Goal: Information Seeking & Learning: Learn about a topic

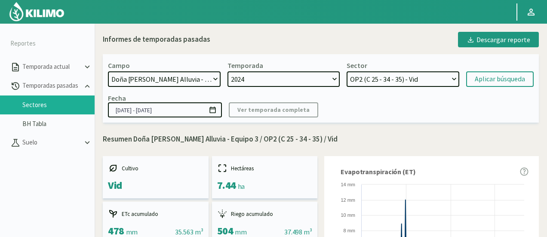
select select "475: Object"
select select "41: Object"
click at [431, 83] on select "OP4 (C 11 - 13 - 15 - 33 - 34) - Vid OP5 (C 11 - 17 - 19 - 23) - Vid OP6 (C 21 …" at bounding box center [402, 78] width 113 height 15
drag, startPoint x: 431, startPoint y: 83, endPoint x: 415, endPoint y: 83, distance: 15.5
click at [431, 83] on select "OP4 (C 11 - 13 - 15 - 33 - 34) - Vid OP5 (C 11 - 17 - 19 - 23) - Vid OP6 (C 21 …" at bounding box center [402, 78] width 113 height 15
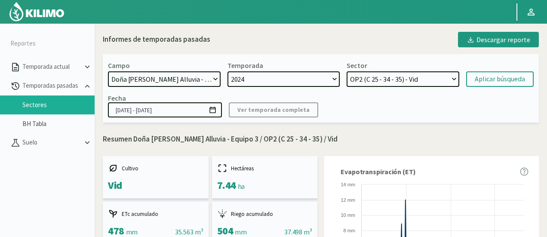
click at [174, 84] on select "[DATE] 8 Fuegos Acograpes - Ag. [PERSON_NAME] - Ag. [GEOGRAPHIC_DATA] Acograpes…" at bounding box center [164, 78] width 113 height 15
select select "476: Object"
click at [108, 71] on select "[DATE] 8 Fuegos Acograpes - Ag. [PERSON_NAME] - Ag. [GEOGRAPHIC_DATA] Acograpes…" at bounding box center [164, 78] width 113 height 15
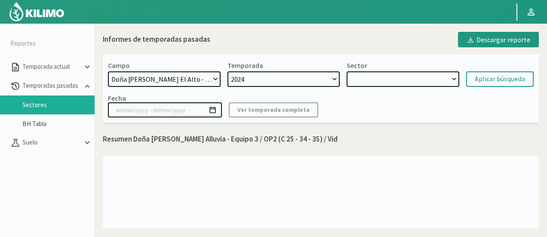
select select "42: Object"
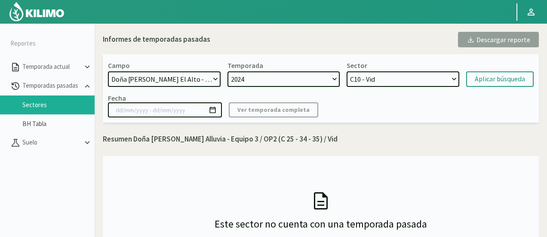
click at [402, 83] on select "C10 - Vid C2 - Vid C9 - Vid C6 - Vid C8 - Vid C12 - Vid C7 - Vid C4 - Vid C15 -…" at bounding box center [402, 78] width 113 height 15
click at [346, 71] on select "C10 - Vid C2 - Vid C9 - Vid C6 - Vid C8 - Vid C12 - Vid C7 - Vid C4 - Vid C15 -…" at bounding box center [402, 78] width 113 height 15
click at [486, 74] on div "Aplicar búsqueda" at bounding box center [499, 79] width 50 height 10
type input "[DATE] - [DATE]"
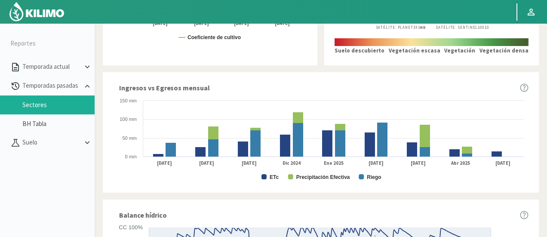
scroll to position [430, 0]
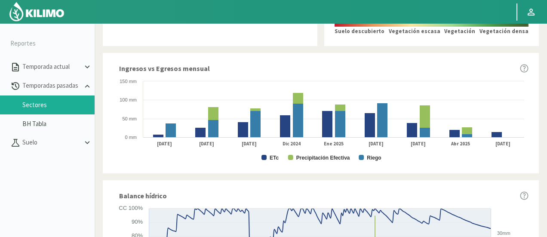
click at [269, 158] on text "ETc" at bounding box center [273, 158] width 9 height 6
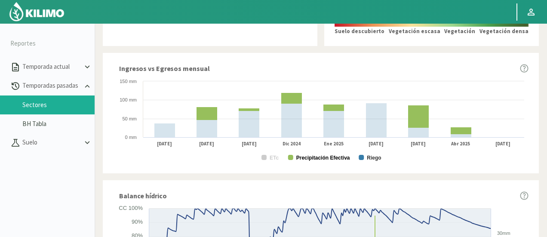
click at [300, 159] on text "Precipitación Efectiva" at bounding box center [323, 158] width 54 height 6
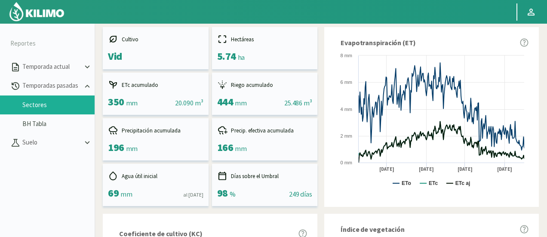
scroll to position [0, 0]
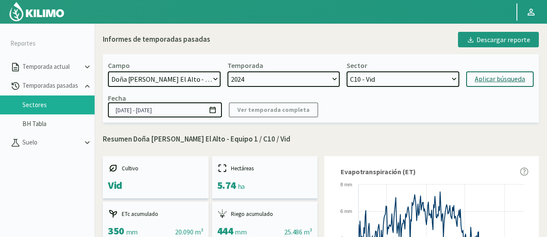
click at [379, 76] on select "C10 - Vid C2 - Vid C9 - Vid C6 - Vid C8 - Vid C12 - Vid C7 - Vid C4 - Vid C15 -…" at bounding box center [402, 78] width 113 height 15
click at [346, 71] on select "C10 - Vid C2 - Vid C9 - Vid C6 - Vid C8 - Vid C12 - Vid C7 - Vid C4 - Vid C15 -…" at bounding box center [402, 78] width 113 height 15
click at [486, 82] on div "Aplicar búsqueda" at bounding box center [499, 79] width 50 height 10
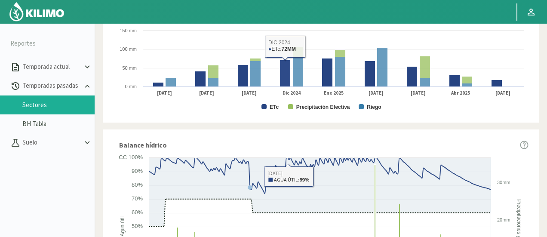
scroll to position [473, 0]
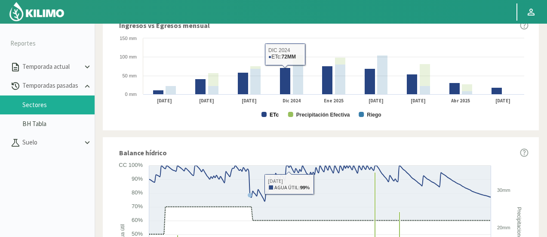
click at [277, 116] on text "ETc" at bounding box center [273, 115] width 9 height 6
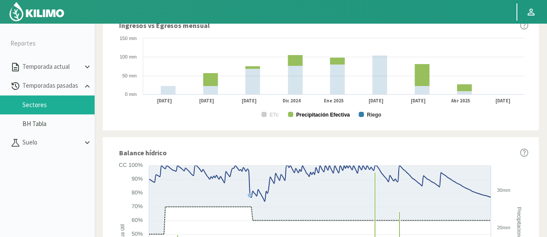
click at [317, 116] on text "Precipitación Efectiva" at bounding box center [323, 115] width 54 height 6
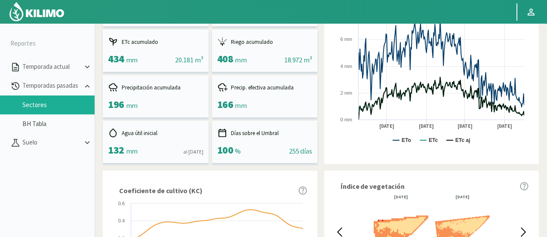
scroll to position [0, 0]
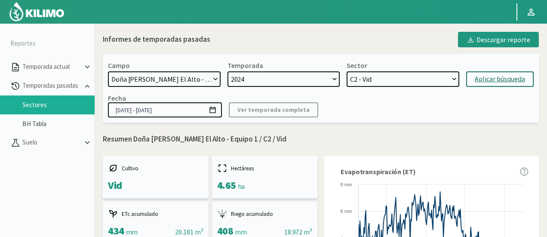
click at [388, 85] on select "C10 - Vid C2 - Vid C9 - Vid C6 - Vid C8 - Vid C12 - Vid C7 - Vid C4 - Vid C15 -…" at bounding box center [402, 78] width 113 height 15
click at [346, 71] on select "C10 - Vid C2 - Vid C9 - Vid C6 - Vid C8 - Vid C12 - Vid C7 - Vid C4 - Vid C15 -…" at bounding box center [402, 78] width 113 height 15
click at [471, 86] on button "Aplicar búsqueda" at bounding box center [499, 78] width 67 height 15
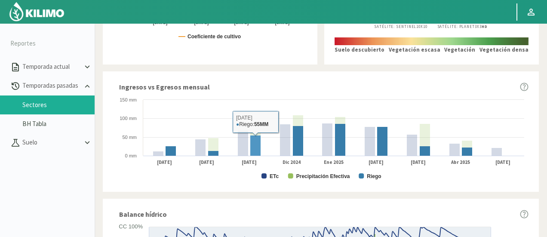
scroll to position [430, 0]
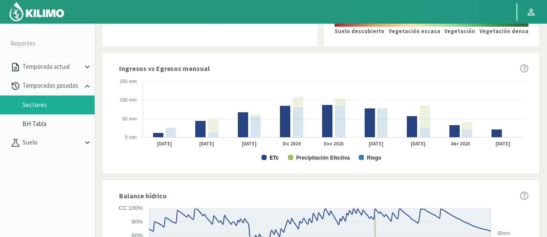
click at [275, 157] on text "ETc" at bounding box center [273, 158] width 9 height 6
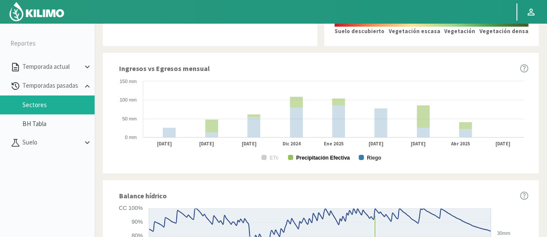
click at [299, 159] on text "Precipitación Efectiva" at bounding box center [323, 158] width 54 height 6
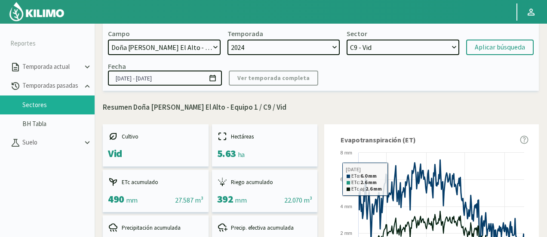
scroll to position [0, 0]
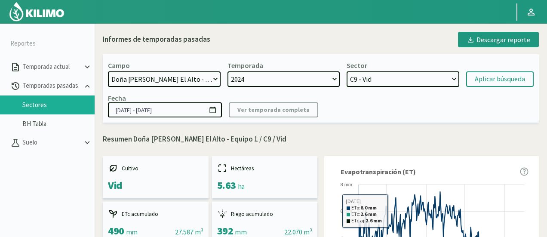
click at [393, 76] on select "C10 - Vid C2 - Vid C9 - Vid C6 - Vid C8 - Vid C12 - Vid C7 - Vid C4 - Vid C15 -…" at bounding box center [402, 78] width 113 height 15
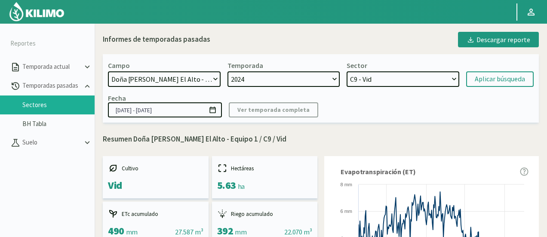
click at [393, 76] on select "C10 - Vid C2 - Vid C9 - Vid C6 - Vid C8 - Vid C12 - Vid C7 - Vid C4 - Vid C15 -…" at bounding box center [402, 78] width 113 height 15
click at [346, 71] on select "C10 - Vid C2 - Vid C9 - Vid C6 - Vid C8 - Vid C12 - Vid C7 - Vid C4 - Vid C15 -…" at bounding box center [402, 78] width 113 height 15
click at [484, 85] on button "Aplicar búsqueda" at bounding box center [499, 78] width 67 height 15
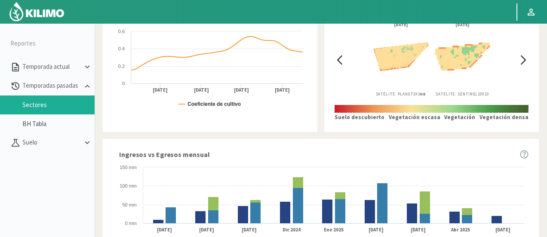
scroll to position [430, 0]
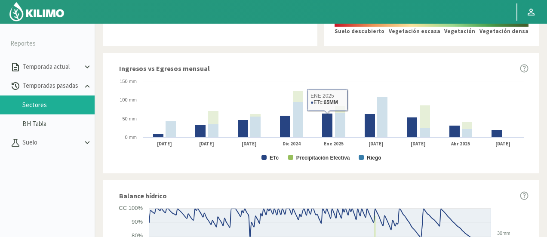
click at [270, 159] on text "ETc" at bounding box center [273, 158] width 9 height 6
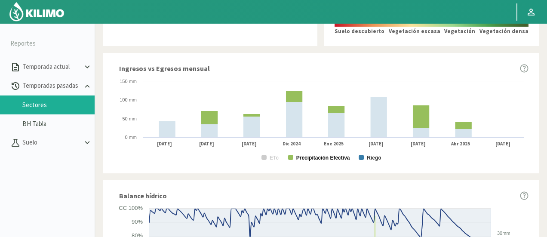
click at [303, 156] on text "Precipitación Efectiva" at bounding box center [323, 158] width 54 height 6
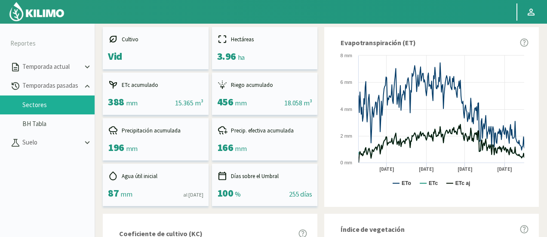
scroll to position [0, 0]
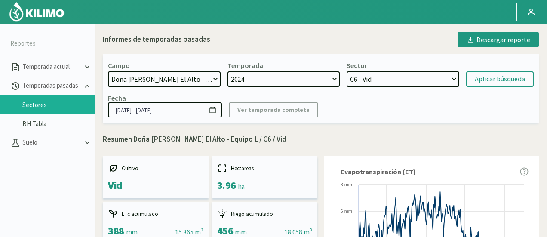
click at [370, 73] on select "C10 - Vid C2 - Vid C9 - Vid C6 - Vid C8 - Vid C12 - Vid C7 - Vid C4 - Vid C15 -…" at bounding box center [402, 78] width 113 height 15
select select "82: Object"
click at [346, 71] on select "C10 - Vid C2 - Vid C9 - Vid C6 - Vid C8 - Vid C12 - Vid C7 - Vid C4 - Vid C15 -…" at bounding box center [402, 78] width 113 height 15
click at [498, 71] on form "Campo [DATE] 8 Fuegos Acograpes - Ag. [PERSON_NAME] - Ag. [GEOGRAPHIC_DATA] Aco…" at bounding box center [320, 74] width 425 height 26
click at [486, 78] on div "Aplicar búsqueda" at bounding box center [499, 79] width 50 height 10
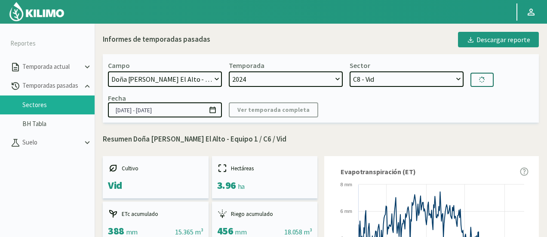
type input "[DATE] - [DATE]"
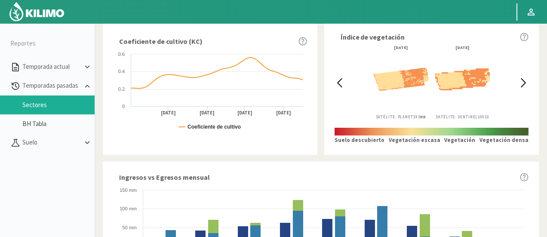
scroll to position [387, 0]
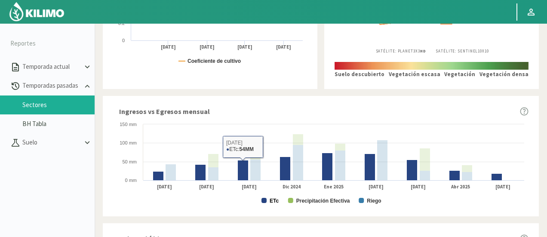
click at [269, 203] on text "ETc" at bounding box center [273, 201] width 9 height 6
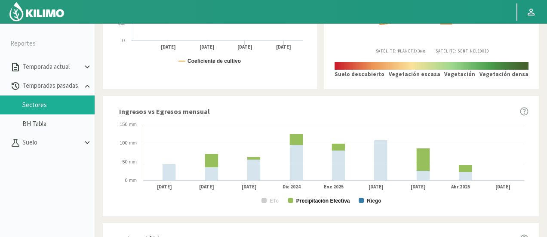
click at [300, 201] on text "Precipitación Efectiva" at bounding box center [323, 201] width 54 height 6
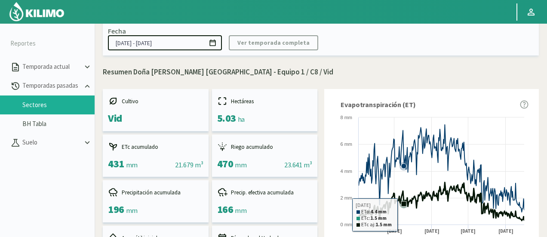
scroll to position [0, 0]
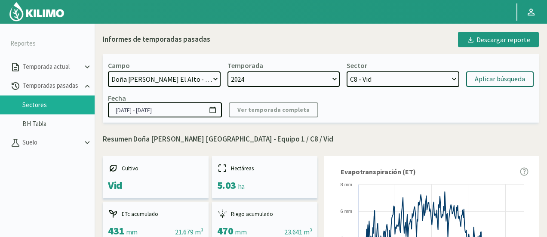
click at [408, 85] on select "C10 - Vid C2 - Vid C9 - Vid C6 - Vid C8 - Vid C12 - Vid C7 - Vid C4 - Vid C15 -…" at bounding box center [402, 78] width 113 height 15
click at [346, 71] on select "C10 - Vid C2 - Vid C9 - Vid C6 - Vid C8 - Vid C12 - Vid C7 - Vid C4 - Vid C15 -…" at bounding box center [402, 78] width 113 height 15
click at [483, 75] on div "Aplicar búsqueda" at bounding box center [499, 79] width 50 height 10
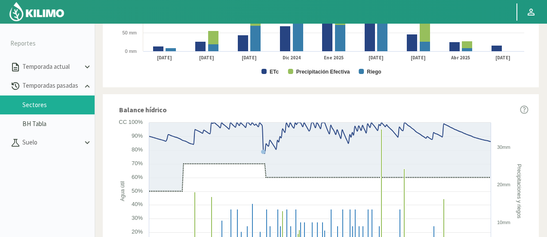
scroll to position [430, 0]
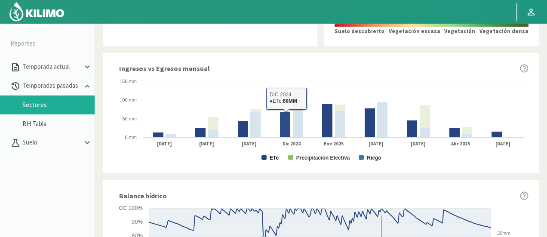
click at [272, 155] on text "ETc" at bounding box center [273, 158] width 9 height 6
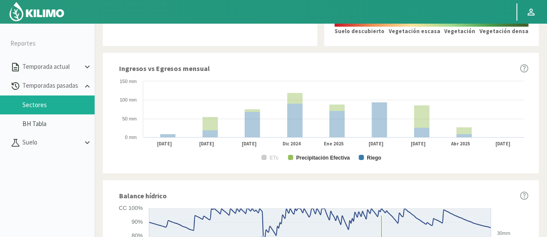
click at [299, 157] on text "Precipitación Efectiva" at bounding box center [323, 158] width 54 height 6
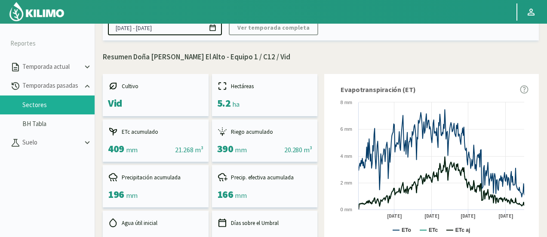
scroll to position [0, 0]
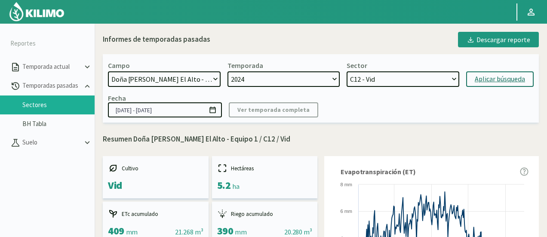
click at [381, 82] on select "C10 - Vid C2 - Vid C9 - Vid C6 - Vid C8 - Vid C12 - Vid C7 - Vid C4 - Vid C15 -…" at bounding box center [402, 78] width 113 height 15
click at [346, 71] on select "C10 - Vid C2 - Vid C9 - Vid C6 - Vid C8 - Vid C12 - Vid C7 - Vid C4 - Vid C15 -…" at bounding box center [402, 78] width 113 height 15
click at [473, 75] on button "Aplicar búsqueda" at bounding box center [499, 78] width 67 height 15
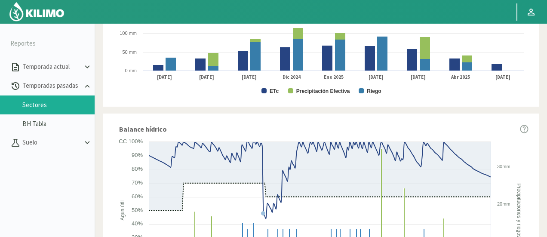
scroll to position [516, 0]
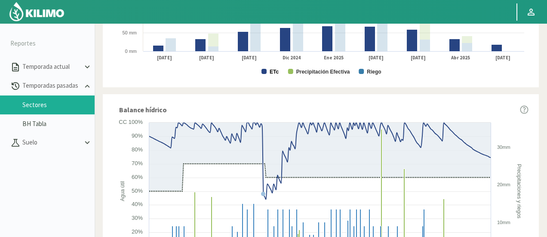
click at [275, 73] on text "ETc" at bounding box center [273, 72] width 9 height 6
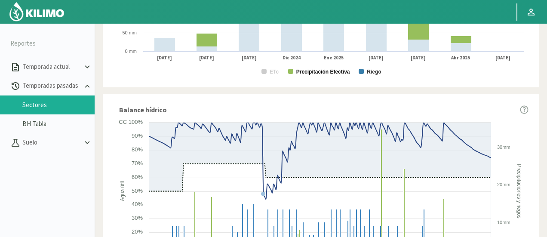
click at [310, 70] on text "Precipitación Efectiva" at bounding box center [323, 72] width 54 height 6
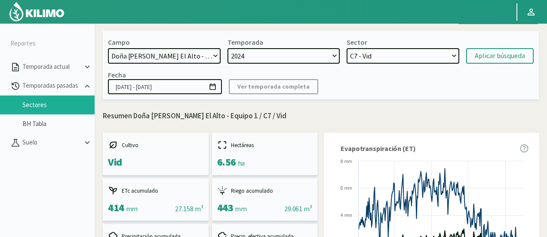
scroll to position [0, 0]
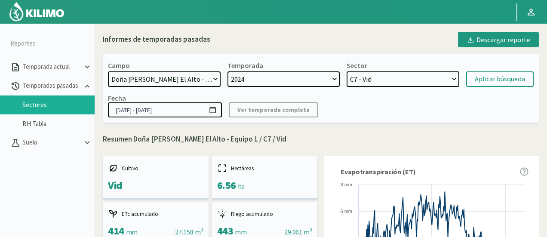
click at [369, 72] on select "C10 - Vid C2 - Vid C9 - Vid C6 - Vid C8 - Vid C12 - Vid C7 - Vid C4 - Vid C15 -…" at bounding box center [402, 78] width 113 height 15
select select "112: Object"
click at [346, 71] on select "C10 - Vid C2 - Vid C9 - Vid C6 - Vid C8 - Vid C12 - Vid C7 - Vid C4 - Vid C15 -…" at bounding box center [402, 78] width 113 height 15
click at [510, 73] on button "Aplicar búsqueda" at bounding box center [499, 78] width 67 height 15
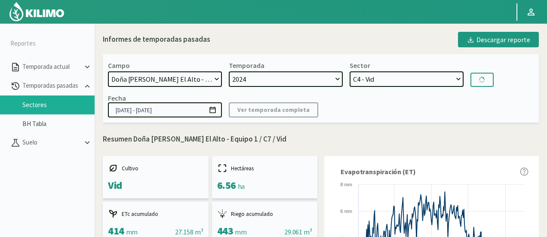
type input "[DATE] - [DATE]"
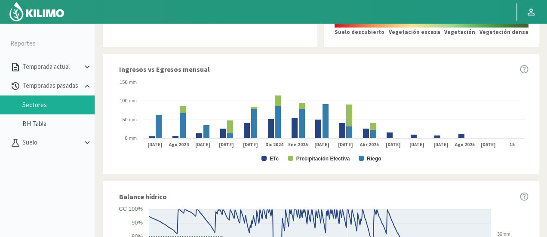
scroll to position [430, 0]
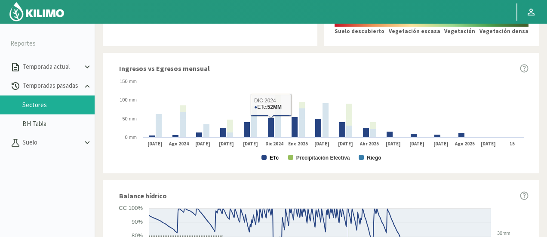
click at [272, 158] on text "ETc" at bounding box center [273, 158] width 9 height 6
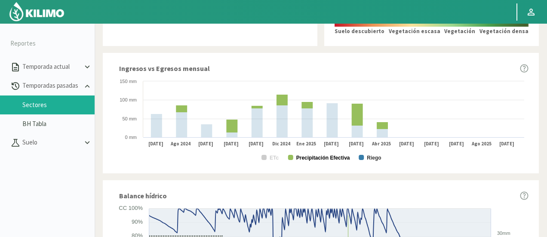
click at [303, 157] on text "Precipitación Efectiva" at bounding box center [323, 158] width 54 height 6
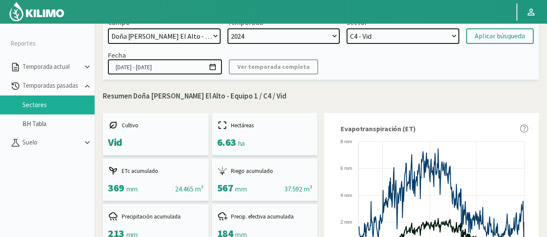
scroll to position [0, 0]
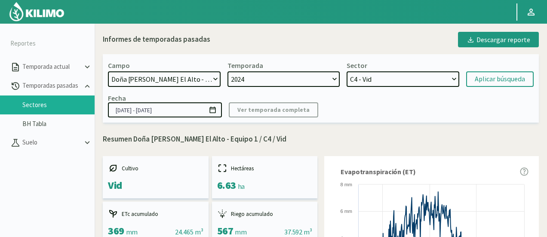
click at [404, 75] on select "C10 - Vid C2 - Vid C9 - Vid C6 - Vid C8 - Vid C12 - Vid C7 - Vid C4 - Vid C15 -…" at bounding box center [402, 78] width 113 height 15
select select "122: Object"
click at [346, 71] on select "C10 - Vid C2 - Vid C9 - Vid C6 - Vid C8 - Vid C12 - Vid C7 - Vid C4 - Vid C15 -…" at bounding box center [402, 78] width 113 height 15
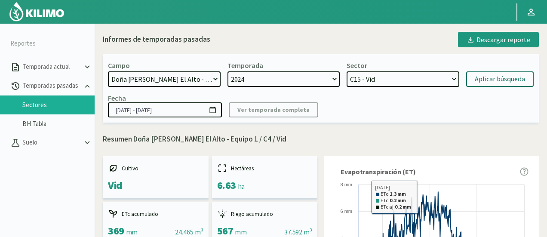
click at [481, 73] on button "Aplicar búsqueda" at bounding box center [499, 78] width 67 height 15
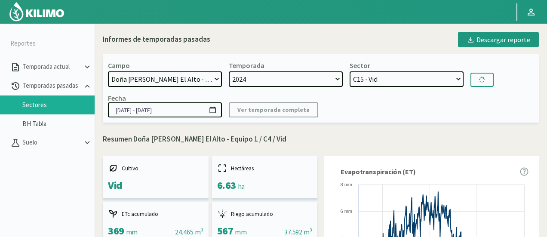
type input "01/07/2024 - 08/11/2024"
select select "131: Object"
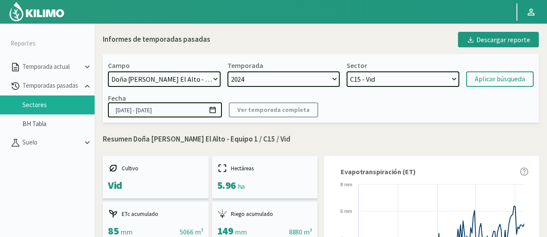
click at [171, 80] on select "[DATE] 8 Fuegos Acograpes - Ag. [PERSON_NAME] - Ag. [GEOGRAPHIC_DATA] Acograpes…" at bounding box center [164, 78] width 113 height 15
select select "477: Object"
click at [108, 71] on select "[DATE] 8 Fuegos Acograpes - Ag. [PERSON_NAME] - Ag. [GEOGRAPHIC_DATA] Acograpes…" at bounding box center [164, 78] width 113 height 15
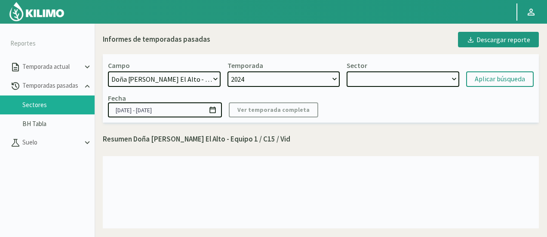
select select
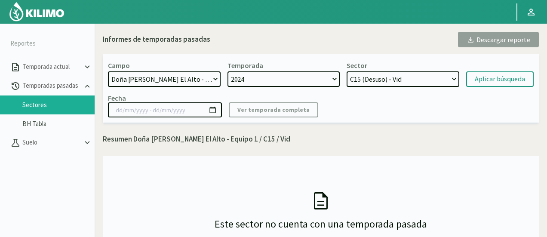
click at [419, 75] on select "C15 (Desuso) - Vid C15 - Vid C14 - Vid Equipo 2 - Vid" at bounding box center [402, 78] width 113 height 15
select select "133: Object"
click at [346, 71] on select "C15 (Desuso) - Vid C15 - Vid C14 - Vid Equipo 2 - Vid" at bounding box center [402, 78] width 113 height 15
click at [498, 75] on div "Aplicar búsqueda" at bounding box center [499, 79] width 50 height 10
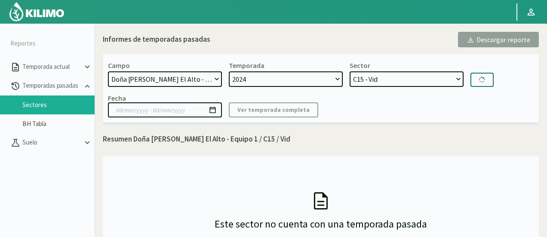
type input "[DATE] - [DATE]"
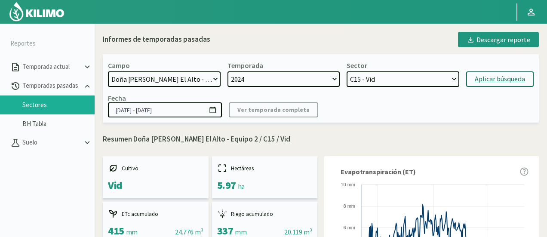
click at [383, 78] on select "C15 (Desuso) - Vid C15 - Vid C14 - Vid Equipo 2 - Vid" at bounding box center [402, 78] width 113 height 15
click at [428, 80] on select "C15 (Desuso) - Vid C15 - Vid C14 - Vid Equipo 2 - Vid" at bounding box center [402, 78] width 113 height 15
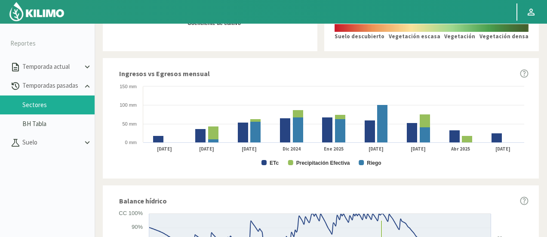
scroll to position [430, 0]
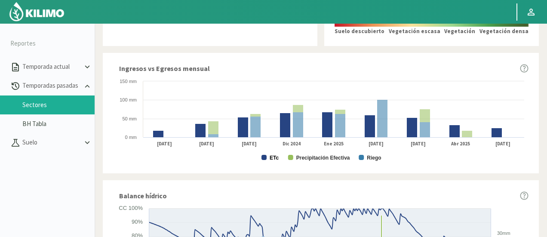
click at [274, 157] on text "ETc" at bounding box center [273, 158] width 9 height 6
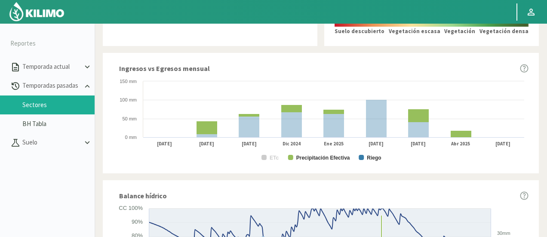
click at [303, 162] on rect at bounding box center [320, 120] width 415 height 86
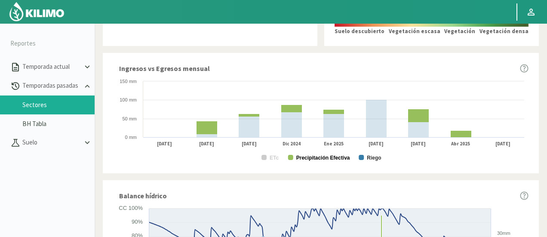
click at [303, 161] on text "Precipitación Efectiva" at bounding box center [323, 158] width 54 height 6
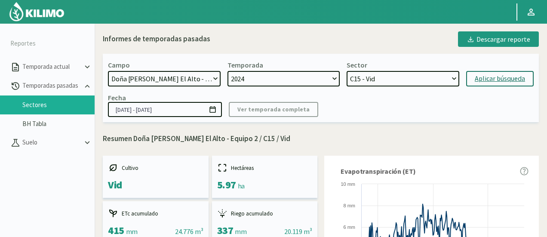
scroll to position [0, 0]
click at [413, 83] on select "C15 (Desuso) - Vid C15 - Vid C14 - Vid Equipo 2 - Vid" at bounding box center [402, 78] width 113 height 15
click at [346, 71] on select "C15 (Desuso) - Vid C15 - Vid C14 - Vid Equipo 2 - Vid" at bounding box center [402, 78] width 113 height 15
click at [511, 73] on button "Aplicar búsqueda" at bounding box center [499, 78] width 67 height 15
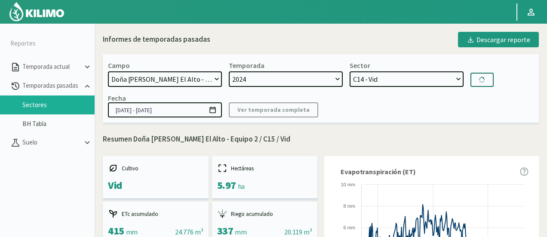
select select "142: Object"
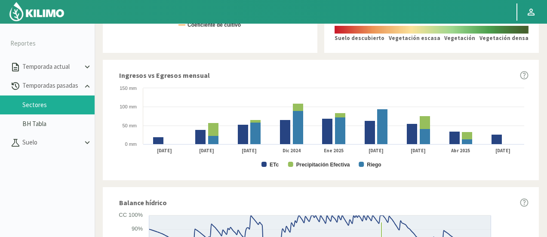
scroll to position [473, 0]
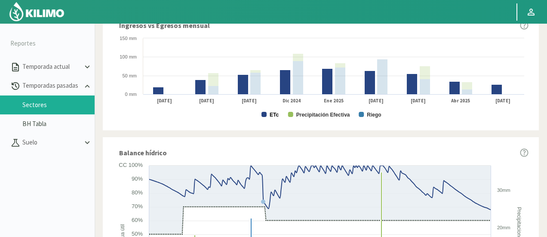
click at [270, 115] on text "ETc" at bounding box center [273, 115] width 9 height 6
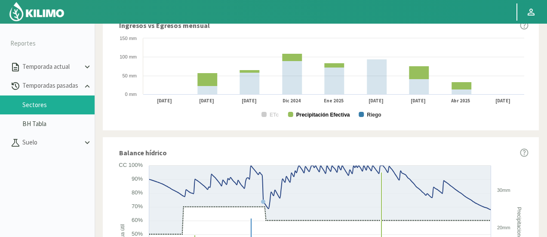
click at [313, 114] on text "Precipitación Efectiva" at bounding box center [323, 115] width 54 height 6
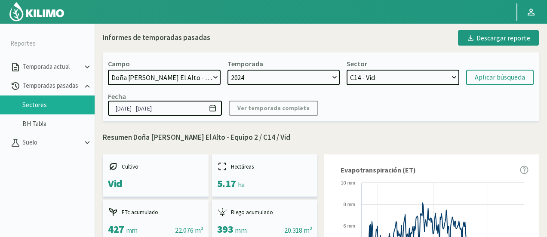
scroll to position [0, 0]
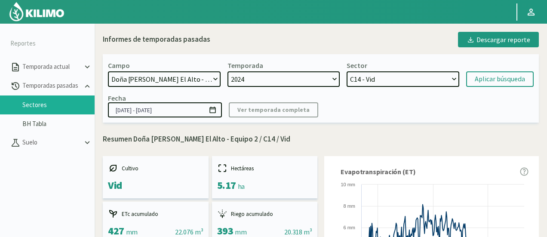
click at [371, 75] on select "C15 (Desuso) - Vid C15 - Vid C14 - Vid Equipo 2 - Vid" at bounding box center [402, 78] width 113 height 15
click at [285, 84] on select "2024" at bounding box center [283, 78] width 113 height 15
click at [177, 78] on select "[DATE] 8 Fuegos Acograpes - Ag. [PERSON_NAME] - Ag. [GEOGRAPHIC_DATA] Acograpes…" at bounding box center [164, 78] width 113 height 15
select select "478: Object"
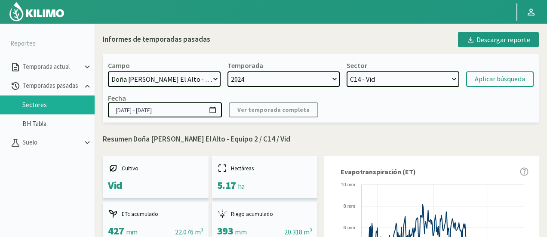
click at [108, 71] on select "[DATE] 8 Fuegos Acograpes - Ag. [PERSON_NAME] - Ag. [GEOGRAPHIC_DATA] Acograpes…" at bounding box center [164, 78] width 113 height 15
click at [270, 75] on select "2024" at bounding box center [283, 78] width 113 height 15
select select "144: Object"
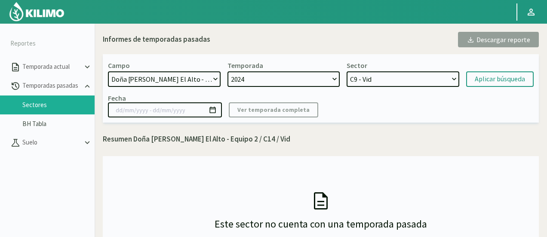
click at [270, 75] on select "2024 2023 2022" at bounding box center [283, 78] width 113 height 15
click at [410, 75] on select "C9 - Vid C12 - Vid C16 - Vid C10 - Vid C11 - Vid" at bounding box center [402, 78] width 113 height 15
click at [490, 81] on div "Aplicar búsqueda" at bounding box center [499, 79] width 50 height 10
type input "[DATE] - [DATE]"
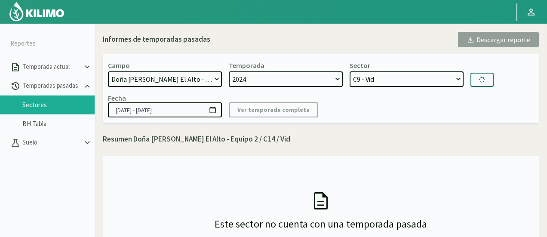
select select "149: Object"
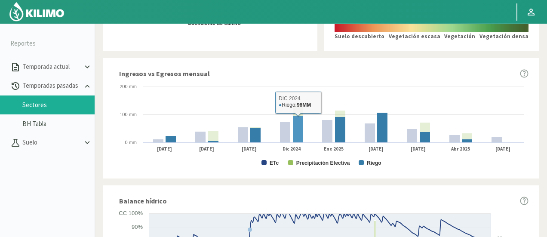
scroll to position [430, 0]
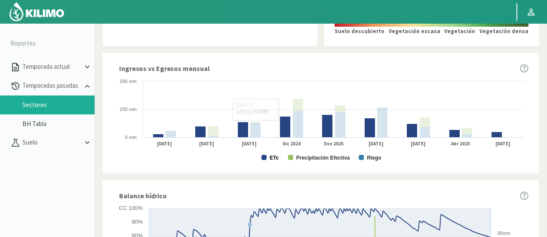
click at [273, 159] on text "ETc" at bounding box center [273, 158] width 9 height 6
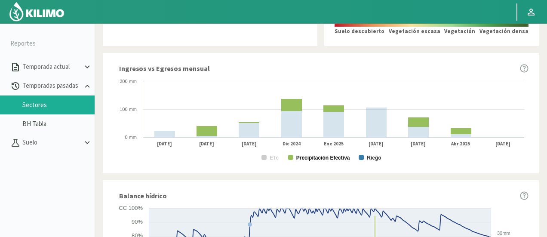
click at [321, 157] on text "Precipitación Efectiva" at bounding box center [323, 158] width 54 height 6
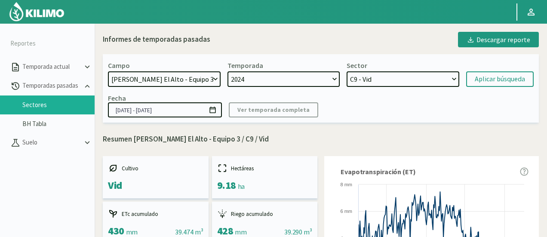
select select "478: Object"
click at [401, 73] on select "C9 - Vid C12 - Vid C16 - Vid C10 - Vid C11 - Vid" at bounding box center [402, 78] width 113 height 15
click at [395, 80] on select "C9 - Vid C12 - Vid C16 - Vid C10 - Vid C11 - Vid" at bounding box center [402, 78] width 113 height 15
select select "150: Object"
click at [346, 71] on select "C9 - Vid C12 - Vid C16 - Vid C10 - Vid C11 - Vid" at bounding box center [402, 78] width 113 height 15
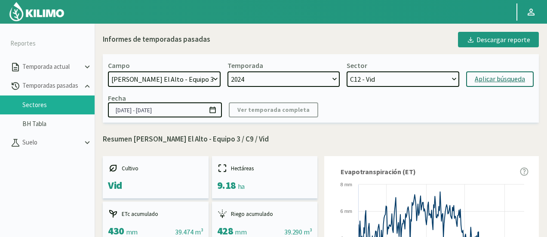
click at [509, 83] on div "Aplicar búsqueda" at bounding box center [499, 79] width 50 height 10
type input "[DATE] - [DATE]"
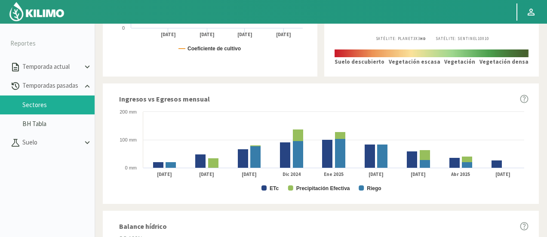
scroll to position [473, 0]
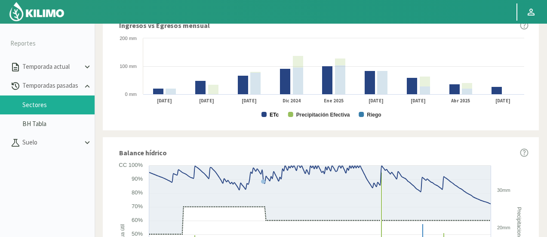
click at [275, 115] on text "ETc" at bounding box center [273, 115] width 9 height 6
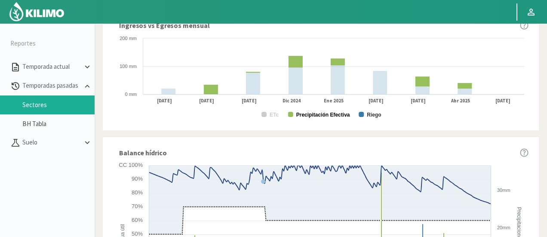
click at [303, 114] on text "Precipitación Efectiva" at bounding box center [323, 115] width 54 height 6
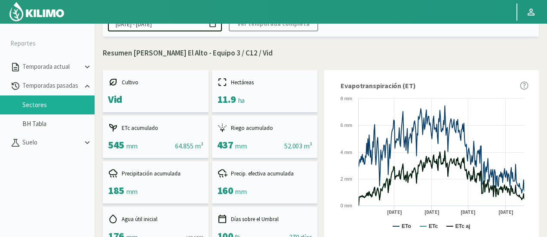
scroll to position [0, 0]
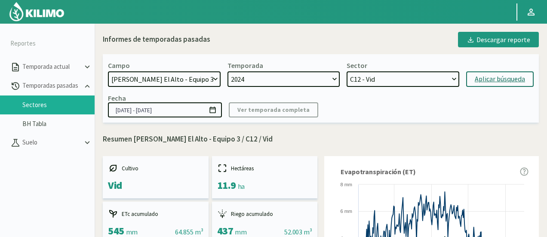
click at [410, 80] on select "C9 - Vid C12 - Vid C16 - Vid C10 - Vid C11 - Vid" at bounding box center [402, 78] width 113 height 15
click at [346, 71] on select "C9 - Vid C12 - Vid C16 - Vid C10 - Vid C11 - Vid" at bounding box center [402, 78] width 113 height 15
click at [500, 76] on div "Aplicar búsqueda" at bounding box center [499, 79] width 50 height 10
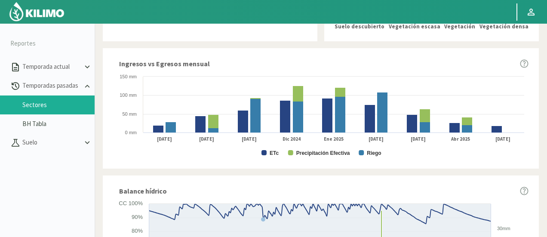
scroll to position [473, 0]
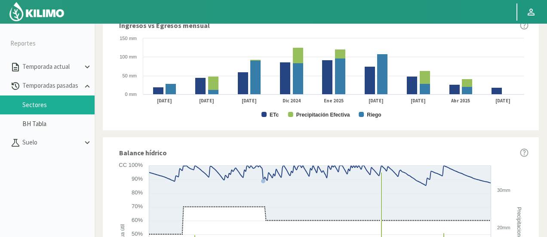
click at [269, 114] on text "ETc" at bounding box center [273, 115] width 9 height 6
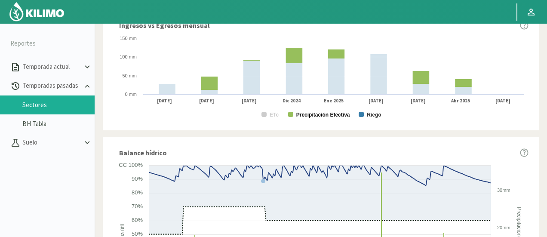
click at [314, 116] on text "Precipitación Efectiva" at bounding box center [323, 115] width 54 height 6
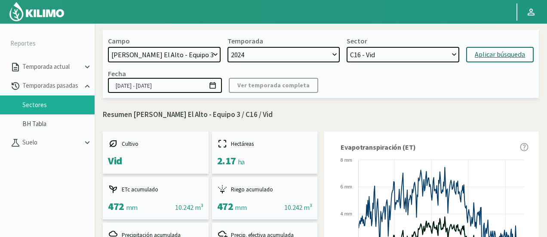
scroll to position [0, 0]
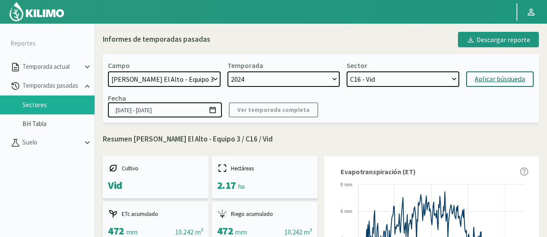
click at [407, 81] on select "C9 - Vid C12 - Vid C16 - Vid C10 - Vid C11 - Vid" at bounding box center [402, 78] width 113 height 15
select select "162: Object"
click at [346, 71] on select "C9 - Vid C12 - Vid C16 - Vid C10 - Vid C11 - Vid" at bounding box center [402, 78] width 113 height 15
click at [515, 83] on div "Aplicar búsqueda" at bounding box center [499, 79] width 50 height 10
type input "[DATE] - [DATE]"
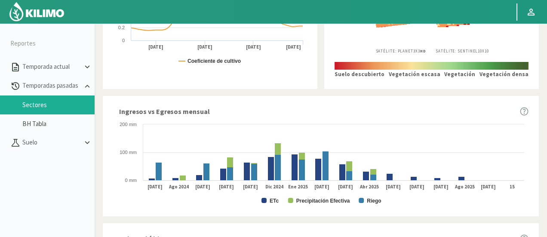
scroll to position [430, 0]
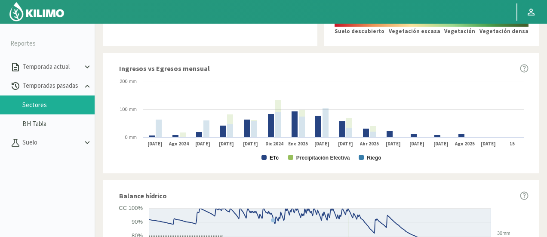
click at [276, 155] on text "ETc" at bounding box center [273, 158] width 9 height 6
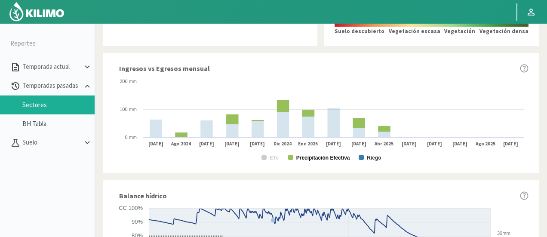
click at [306, 159] on text "Precipitación Efectiva" at bounding box center [323, 158] width 54 height 6
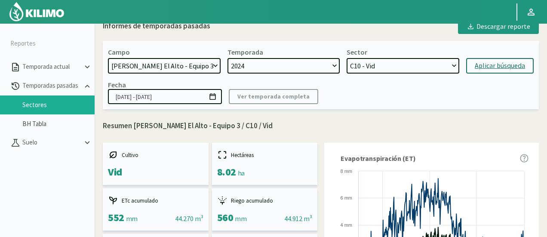
scroll to position [0, 0]
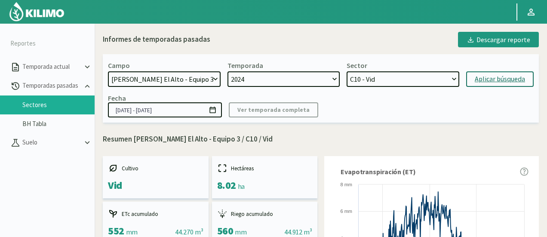
click at [400, 80] on select "C9 - Vid C12 - Vid C16 - Vid C10 - Vid C11 - Vid" at bounding box center [402, 78] width 113 height 15
click at [346, 71] on select "C9 - Vid C12 - Vid C16 - Vid C10 - Vid C11 - Vid" at bounding box center [402, 78] width 113 height 15
click at [492, 74] on div "Aplicar búsqueda" at bounding box center [499, 79] width 50 height 10
select select "173: Object"
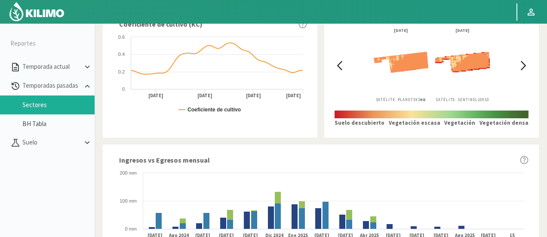
scroll to position [387, 0]
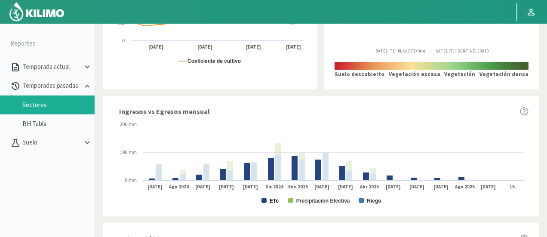
click at [274, 203] on text "ETc" at bounding box center [273, 201] width 9 height 6
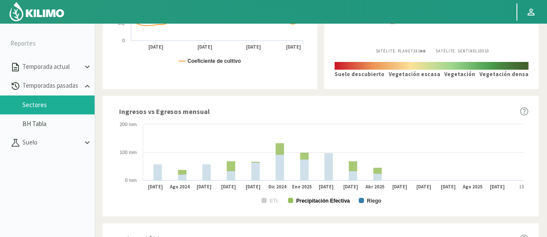
click at [300, 202] on text "Precipitación Efectiva" at bounding box center [323, 201] width 54 height 6
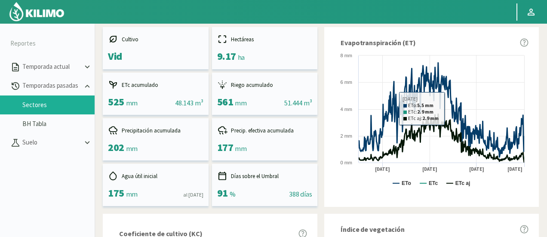
scroll to position [0, 0]
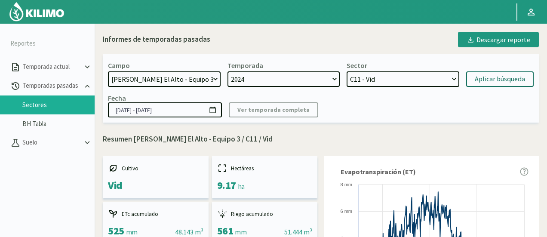
click at [196, 80] on select "[DATE] 8 Fuegos Acograpes - Ag. [PERSON_NAME] - Ag. [GEOGRAPHIC_DATA] Acograpes…" at bounding box center [164, 78] width 113 height 15
select select "479: Object"
click at [108, 71] on select "[DATE] 8 Fuegos Acograpes - Ag. [PERSON_NAME] - Ag. [GEOGRAPHIC_DATA] Acograpes…" at bounding box center [164, 78] width 113 height 15
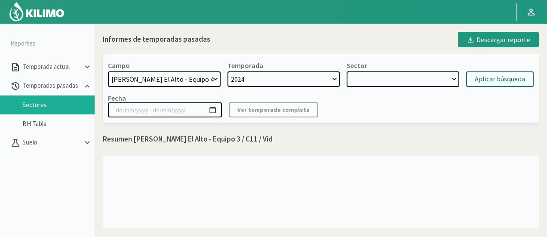
select select "174: Object"
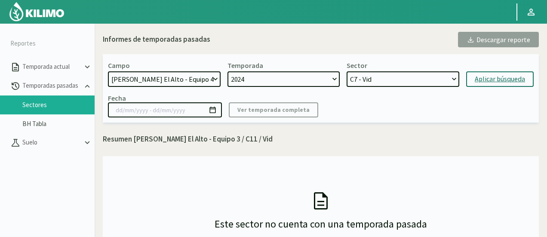
click at [302, 74] on select "2024 2023 2022" at bounding box center [283, 78] width 113 height 15
click at [392, 73] on select "C7 - Vid C5 - Vid C4 y C5 - Vid C8 - Vid C4 - Vid" at bounding box center [402, 78] width 113 height 15
click at [491, 73] on button "Aplicar búsqueda" at bounding box center [499, 78] width 67 height 15
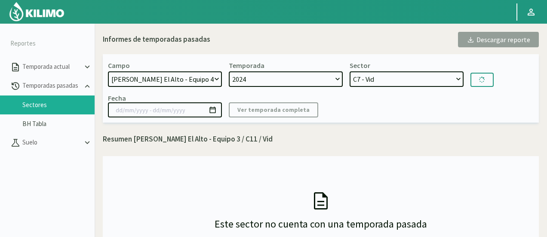
type input "[DATE] - [DATE]"
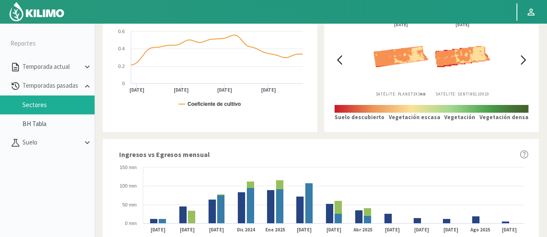
scroll to position [430, 0]
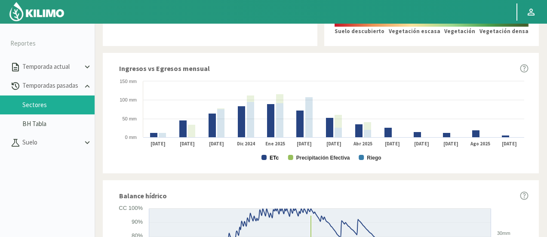
click at [272, 161] on text "ETc" at bounding box center [273, 158] width 9 height 6
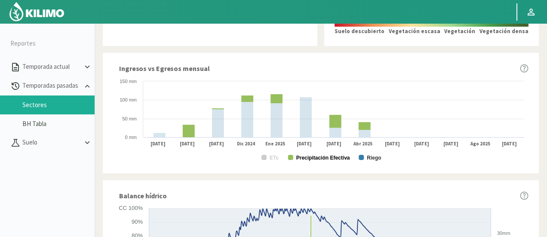
click at [321, 156] on text "Precipitación Efectiva" at bounding box center [323, 158] width 54 height 6
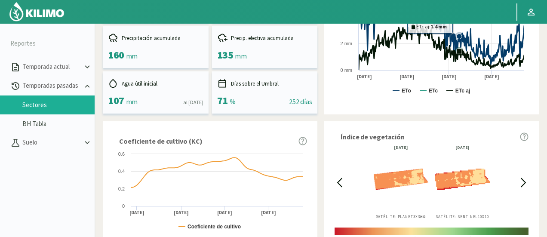
scroll to position [0, 0]
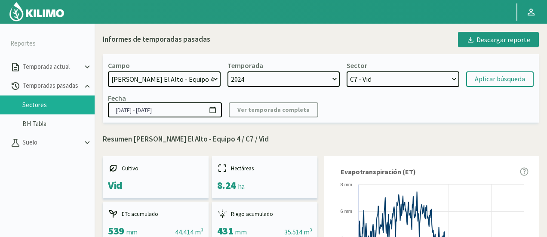
click at [431, 80] on select "C7 - Vid C5 - Vid C4 y C5 - Vid C8 - Vid C4 - Vid" at bounding box center [402, 78] width 113 height 15
select select "180: Object"
click at [346, 71] on select "C7 - Vid C5 - Vid C4 y C5 - Vid C8 - Vid C4 - Vid" at bounding box center [402, 78] width 113 height 15
drag, startPoint x: 459, startPoint y: 80, endPoint x: 468, endPoint y: 80, distance: 8.6
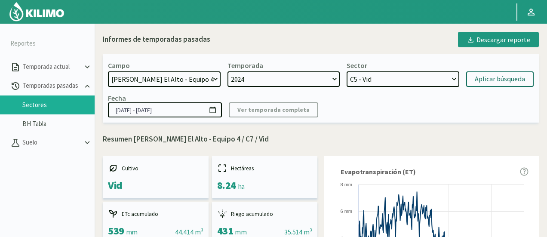
click at [465, 80] on form "Campo [DATE] 8 Fuegos Acograpes - Ag. [PERSON_NAME] - Ag. [GEOGRAPHIC_DATA] Aco…" at bounding box center [320, 74] width 425 height 26
click at [476, 80] on div "Aplicar búsqueda" at bounding box center [499, 79] width 50 height 10
type input "[DATE] - [DATE]"
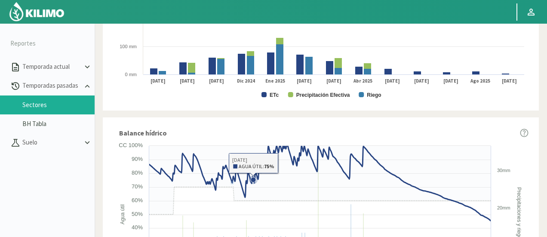
scroll to position [430, 0]
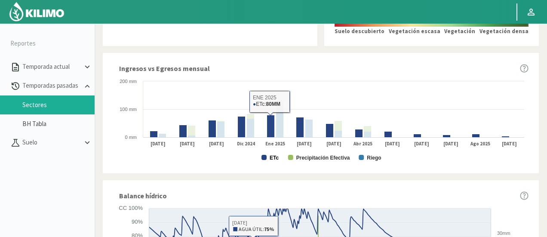
click at [276, 161] on text "ETc" at bounding box center [273, 158] width 9 height 6
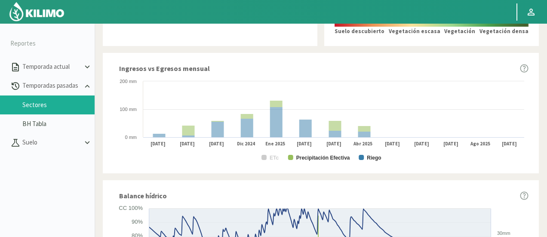
click at [308, 162] on rect at bounding box center [320, 120] width 415 height 86
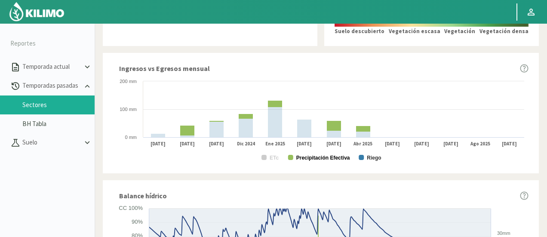
click at [307, 161] on text "Precipitación Efectiva" at bounding box center [323, 158] width 54 height 6
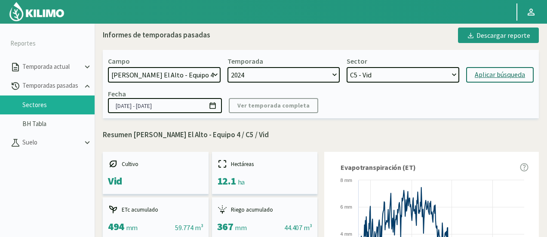
scroll to position [0, 0]
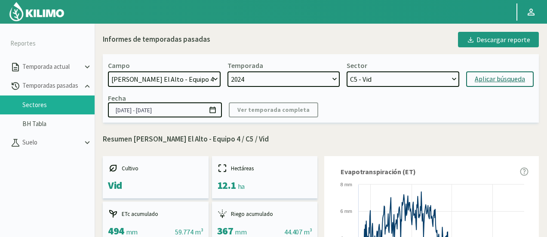
click at [429, 77] on select "C7 - Vid C5 - Vid C4 y C5 - Vid C8 - Vid C4 - Vid" at bounding box center [402, 78] width 113 height 15
click at [346, 71] on select "C7 - Vid C5 - Vid C4 y C5 - Vid C8 - Vid C4 - Vid" at bounding box center [402, 78] width 113 height 15
click at [496, 69] on form "Campo [DATE] 8 Fuegos Acograpes - Ag. [PERSON_NAME] - Ag. [GEOGRAPHIC_DATA] Aco…" at bounding box center [320, 74] width 425 height 26
click at [485, 73] on button "Aplicar búsqueda" at bounding box center [499, 78] width 67 height 15
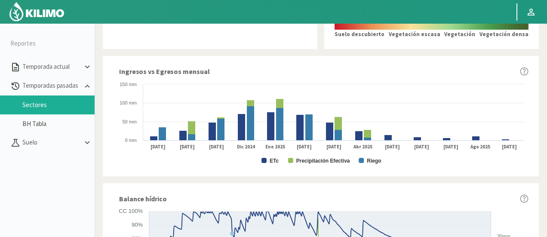
scroll to position [430, 0]
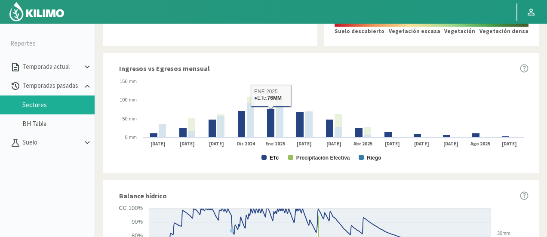
click at [274, 161] on text "ETc" at bounding box center [273, 158] width 9 height 6
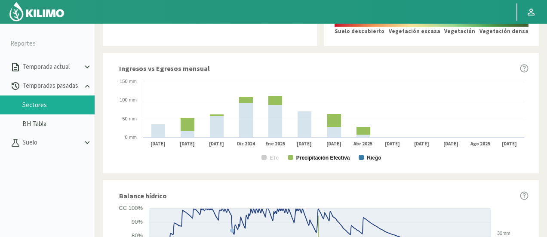
click at [302, 158] on text "Precipitación Efectiva" at bounding box center [323, 158] width 54 height 6
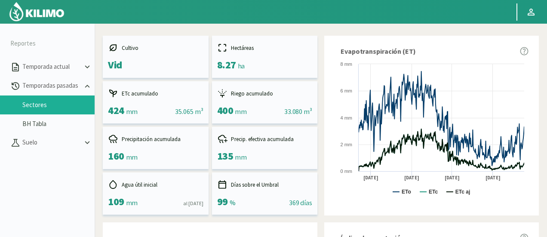
scroll to position [0, 0]
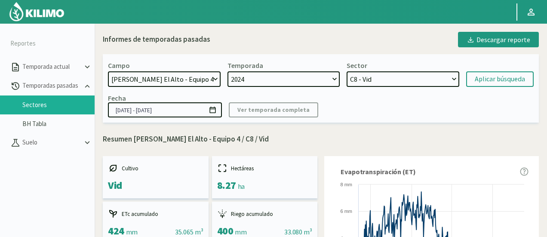
click at [405, 86] on select "C7 - Vid C5 - Vid C4 y C5 - Vid C8 - Vid C4 - Vid" at bounding box center [402, 78] width 113 height 15
click at [373, 70] on div "Sector C7 - Vid C5 - Vid C4 y C5 - Vid C8 - Vid C4 - Vid" at bounding box center [402, 74] width 113 height 26
click at [370, 76] on select "C7 - Vid C5 - Vid C4 y C5 - Vid C8 - Vid C4 - Vid" at bounding box center [402, 78] width 113 height 15
select select "193: Object"
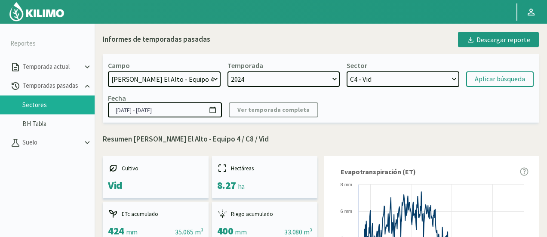
click at [346, 71] on select "C7 - Vid C5 - Vid C4 y C5 - Vid C8 - Vid C4 - Vid" at bounding box center [402, 78] width 113 height 15
click at [477, 79] on div "Aplicar búsqueda" at bounding box center [499, 79] width 50 height 10
type input "[DATE] - [DATE]"
select select "198: Object"
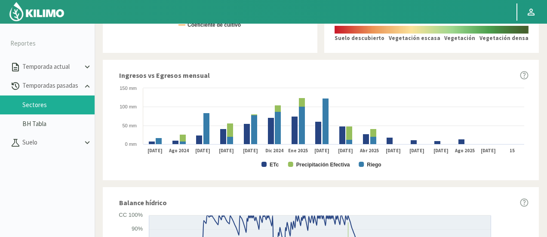
scroll to position [473, 0]
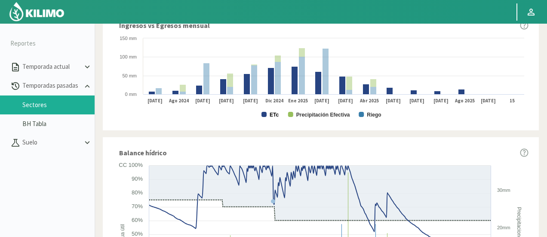
click at [274, 114] on text "ETc" at bounding box center [273, 115] width 9 height 6
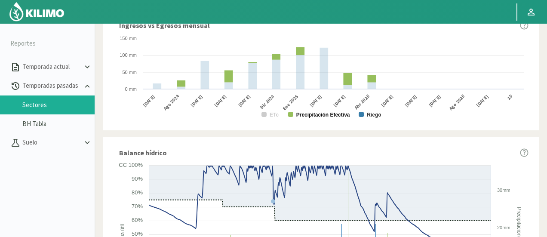
click at [301, 114] on text "Precipitación Efectiva" at bounding box center [323, 115] width 54 height 6
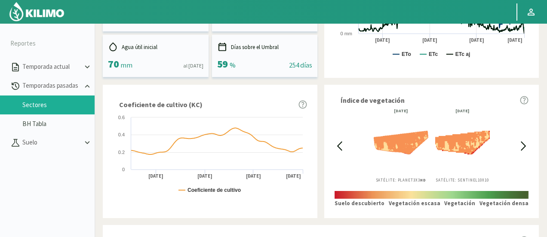
scroll to position [0, 0]
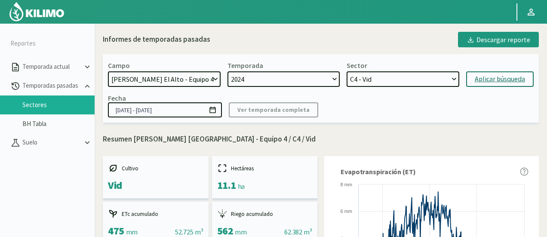
click at [425, 81] on select "C7 - Vid C5 - Vid C4 y C5 - Vid C8 - Vid C4 - Vid" at bounding box center [402, 78] width 113 height 15
click at [161, 76] on select "[DATE] 8 Fuegos Acograpes - Ag. [PERSON_NAME] - Ag. [GEOGRAPHIC_DATA] Acograpes…" at bounding box center [164, 78] width 113 height 15
select select "480: Object"
click at [108, 71] on select "[DATE] 8 Fuegos Acograpes - Ag. [PERSON_NAME] - Ag. [GEOGRAPHIC_DATA] Acograpes…" at bounding box center [164, 78] width 113 height 15
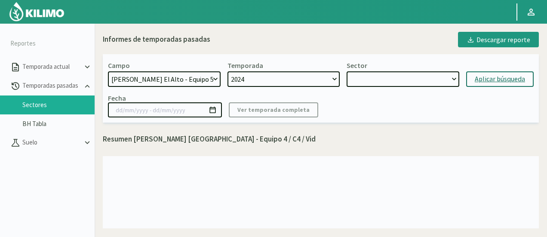
select select "199: Object"
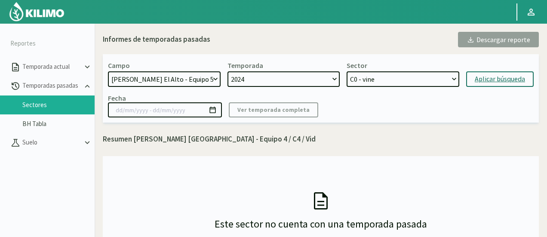
click at [440, 78] on select "C0 - vine C8 - Vid C1 - Vid C40 - Vid C34 - Vid C5 - Vid C2 - Vid C35 - Vid C6 …" at bounding box center [402, 78] width 113 height 15
click at [492, 80] on div "Aplicar búsqueda" at bounding box center [499, 79] width 50 height 10
type input "[DATE] - [DATE]"
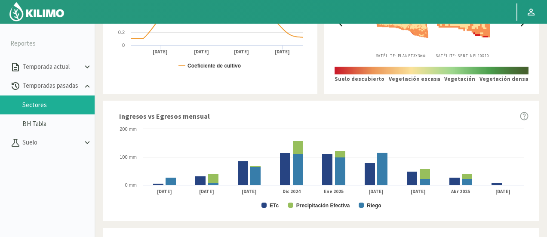
scroll to position [387, 0]
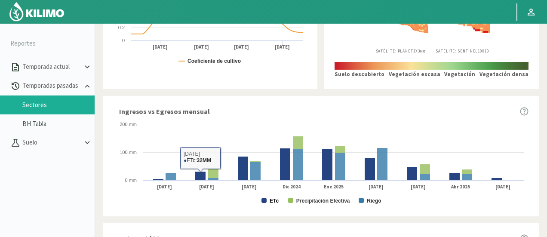
click at [274, 200] on text "ETc" at bounding box center [273, 201] width 9 height 6
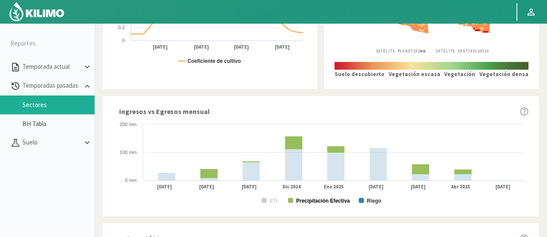
click at [315, 202] on text "Precipitación Efectiva" at bounding box center [323, 201] width 54 height 6
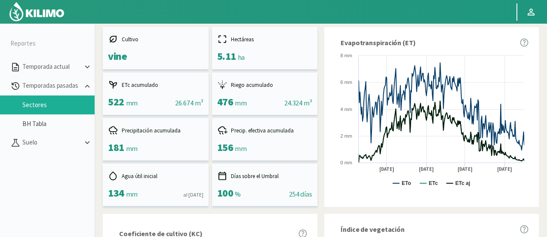
scroll to position [0, 0]
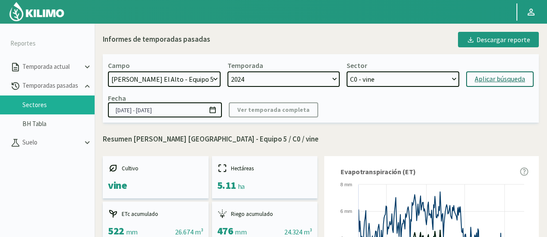
click at [388, 81] on select "C0 - vine C8 - Vid C1 - Vid C40 - Vid C34 - Vid C5 - Vid C2 - Vid C35 - Vid C6 …" at bounding box center [402, 78] width 113 height 15
click at [346, 71] on select "C0 - vine C8 - Vid C1 - Vid C40 - Vid C34 - Vid C5 - Vid C2 - Vid C35 - Vid C6 …" at bounding box center [402, 78] width 113 height 15
click at [505, 78] on div "Aplicar búsqueda" at bounding box center [499, 79] width 50 height 10
select select "222: Object"
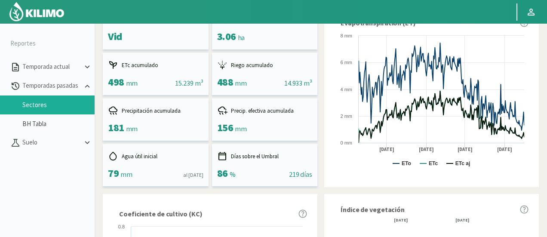
scroll to position [129, 0]
